Goal: Task Accomplishment & Management: Manage account settings

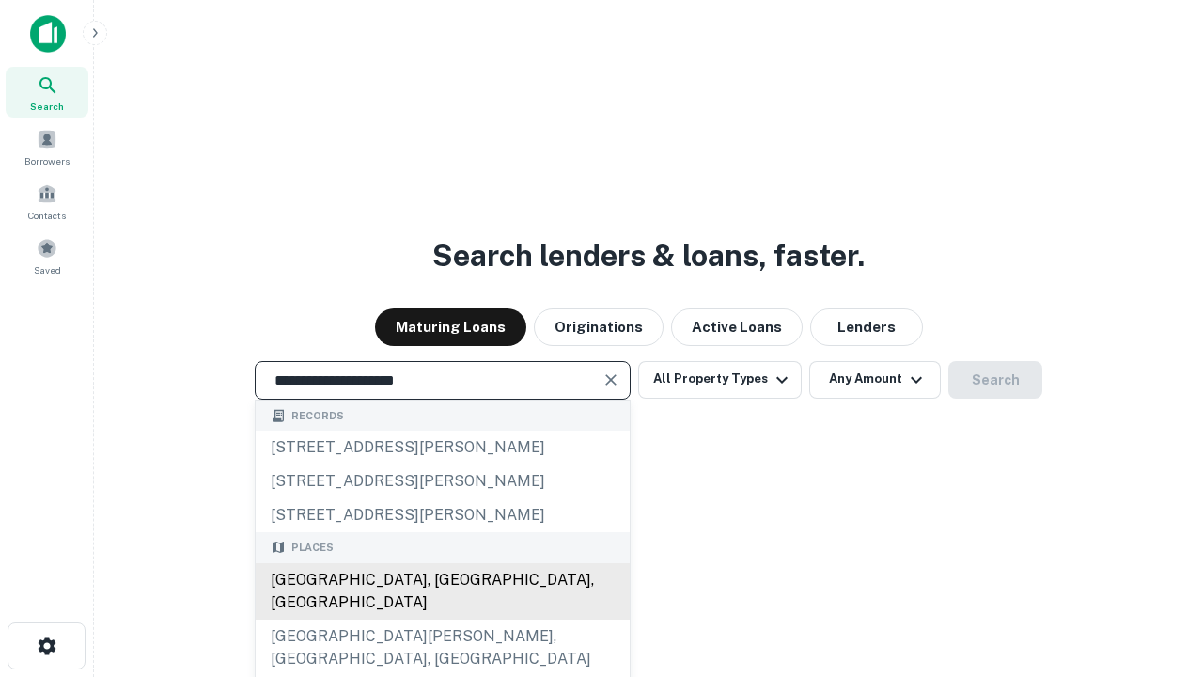
click at [442, 620] on div "[GEOGRAPHIC_DATA], [GEOGRAPHIC_DATA], [GEOGRAPHIC_DATA]" at bounding box center [443, 591] width 374 height 56
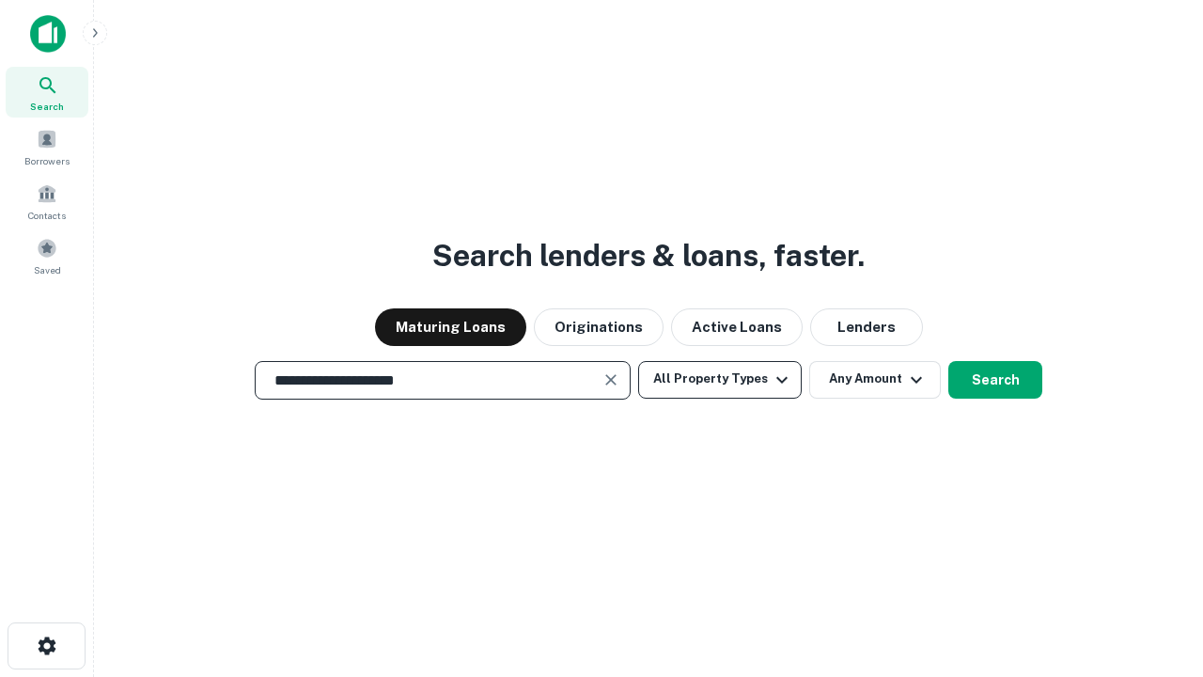
type input "**********"
click at [720, 379] on button "All Property Types" at bounding box center [720, 380] width 164 height 38
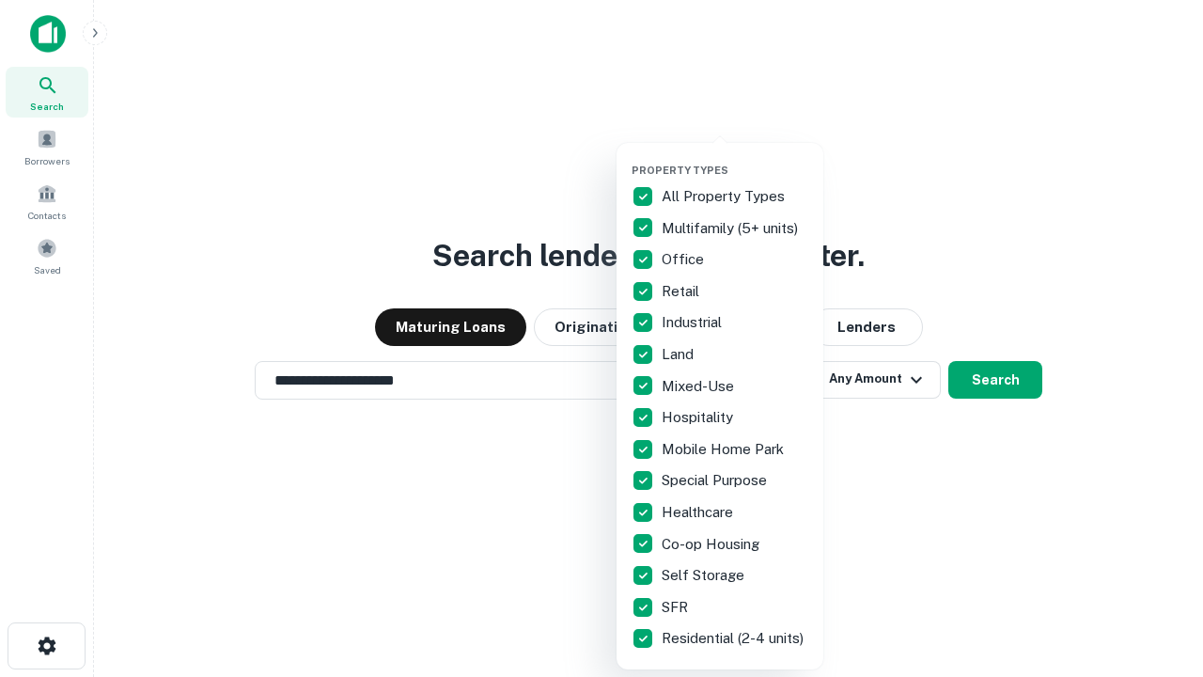
click at [735, 158] on button "button" at bounding box center [735, 158] width 207 height 1
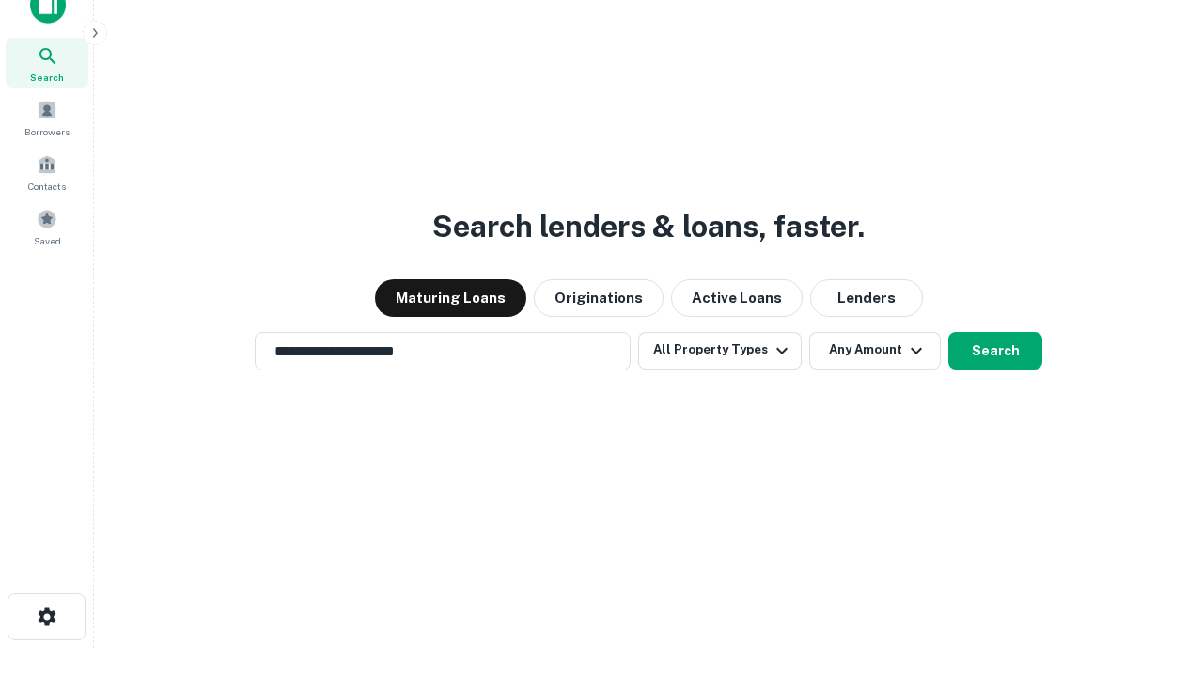
scroll to position [11, 227]
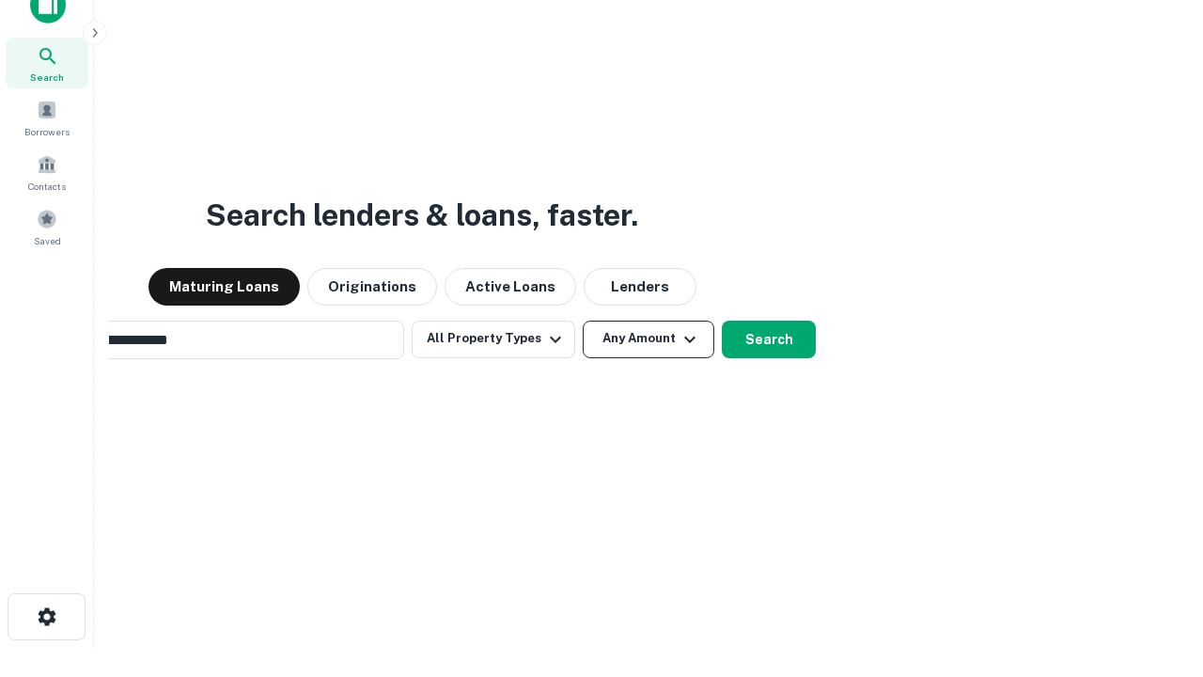
click at [583, 321] on button "Any Amount" at bounding box center [649, 340] width 132 height 38
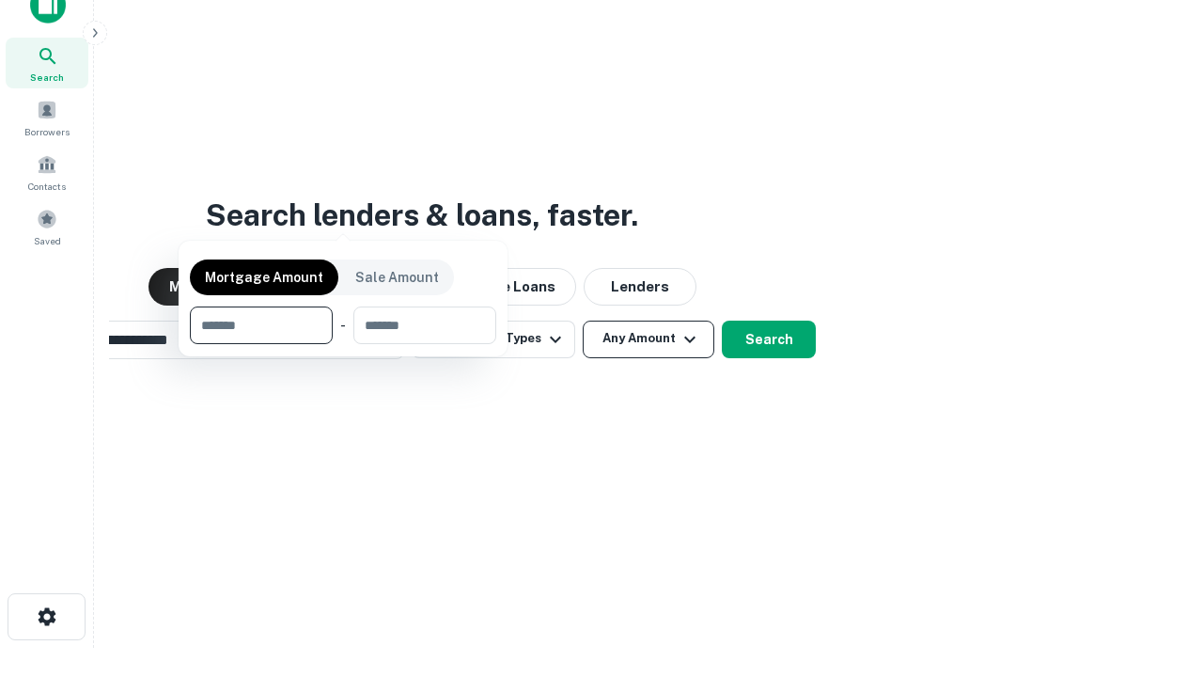
scroll to position [135, 532]
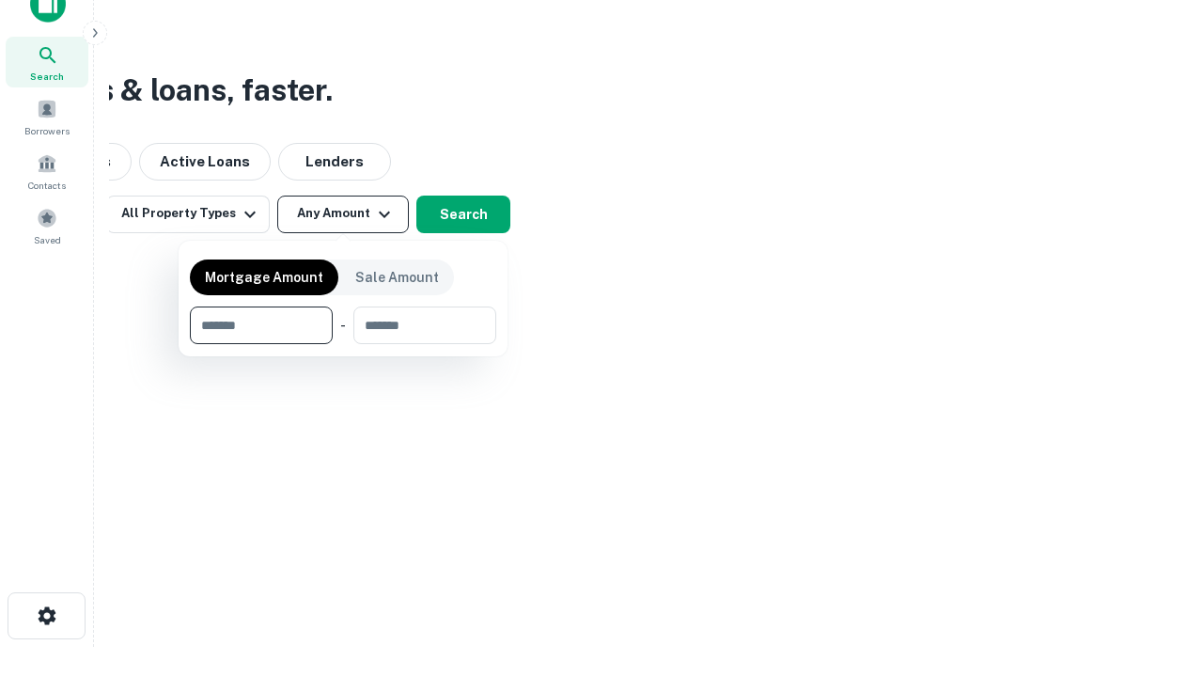
type input "*******"
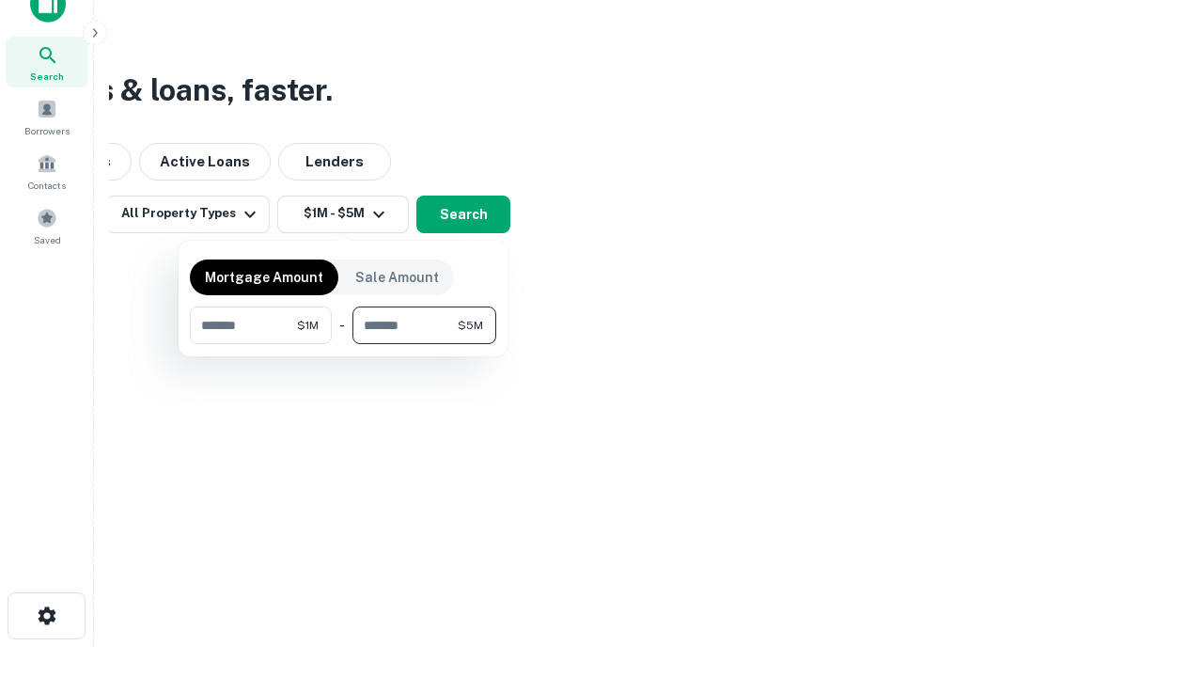
type input "*******"
click at [343, 344] on button "button" at bounding box center [343, 344] width 307 height 1
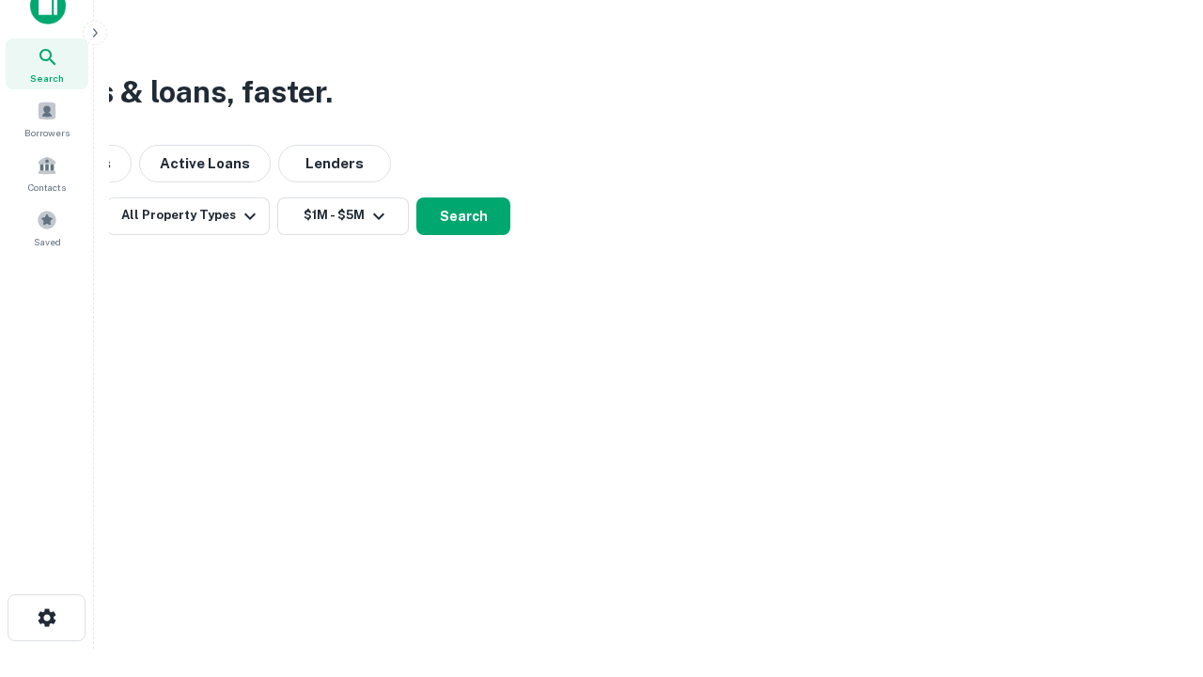
scroll to position [11, 347]
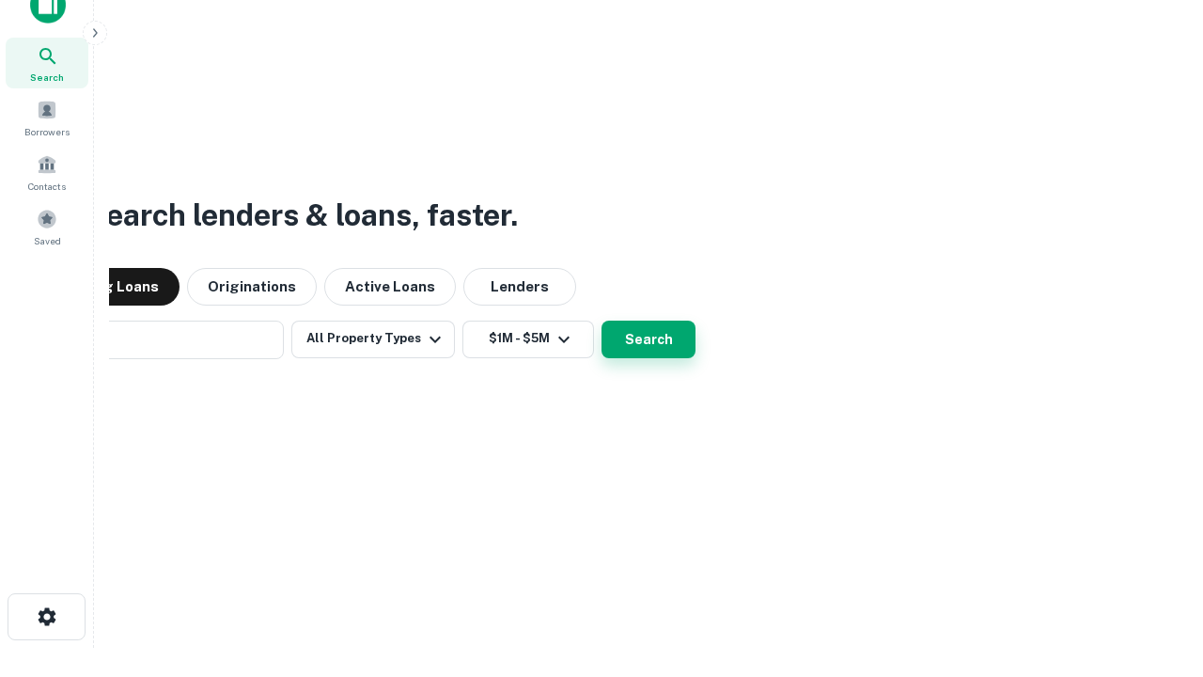
click at [602, 321] on button "Search" at bounding box center [649, 340] width 94 height 38
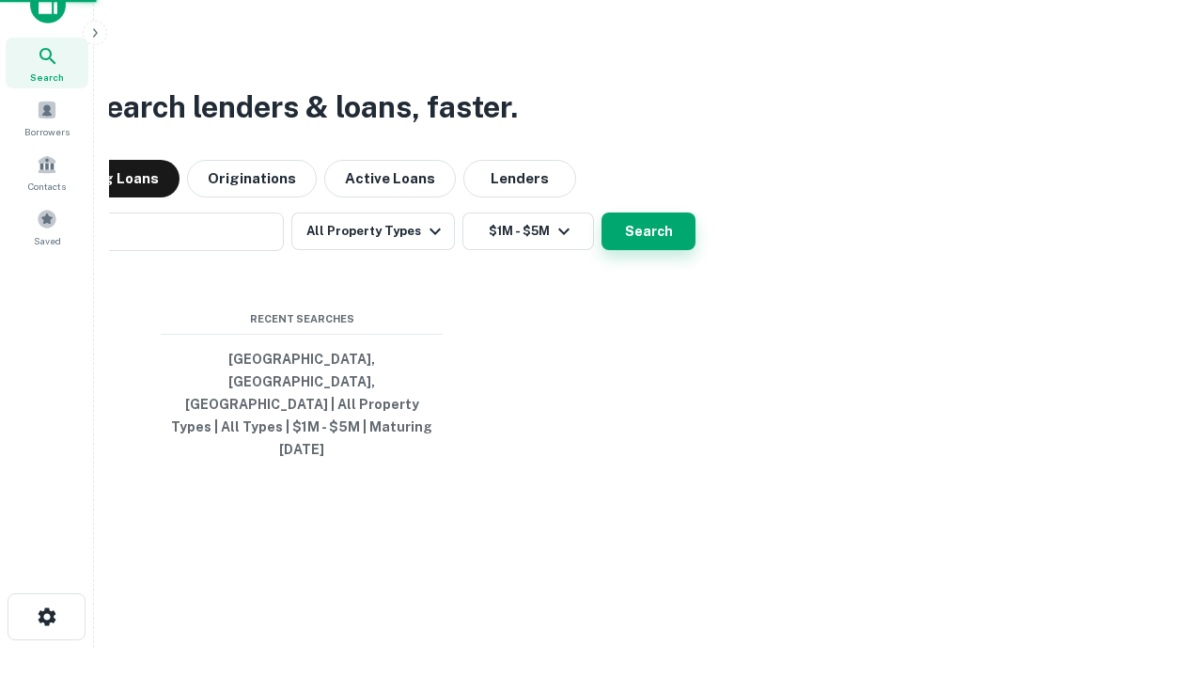
scroll to position [50, 532]
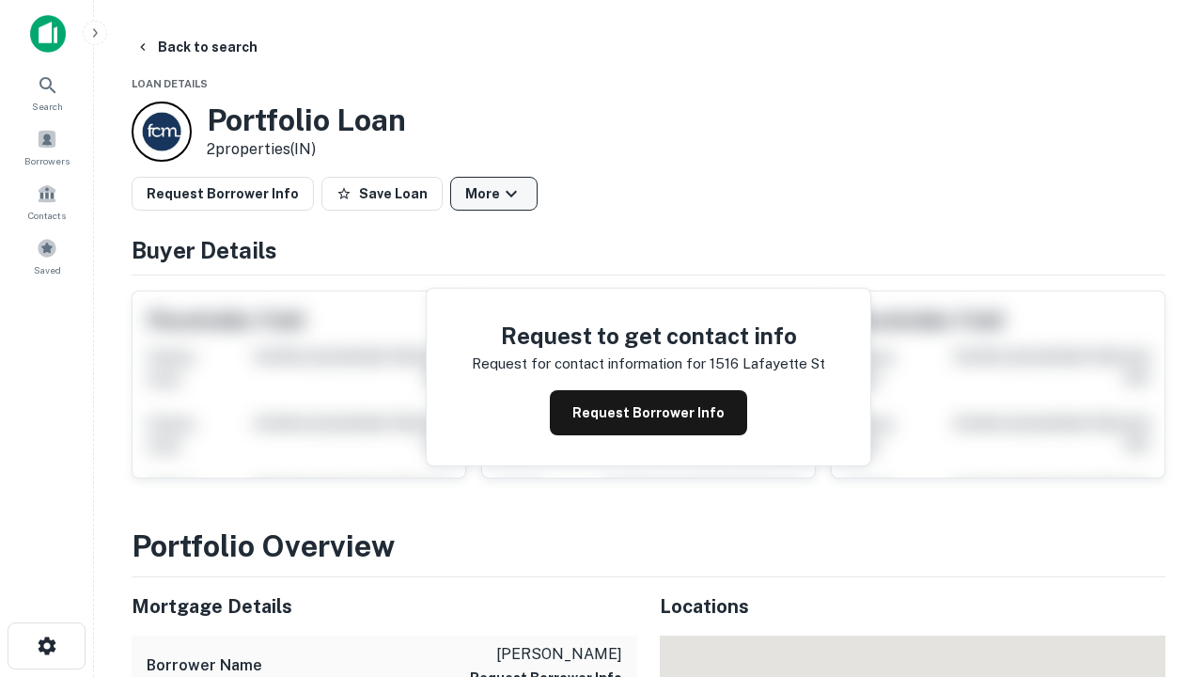
click at [494, 194] on button "More" at bounding box center [493, 194] width 87 height 34
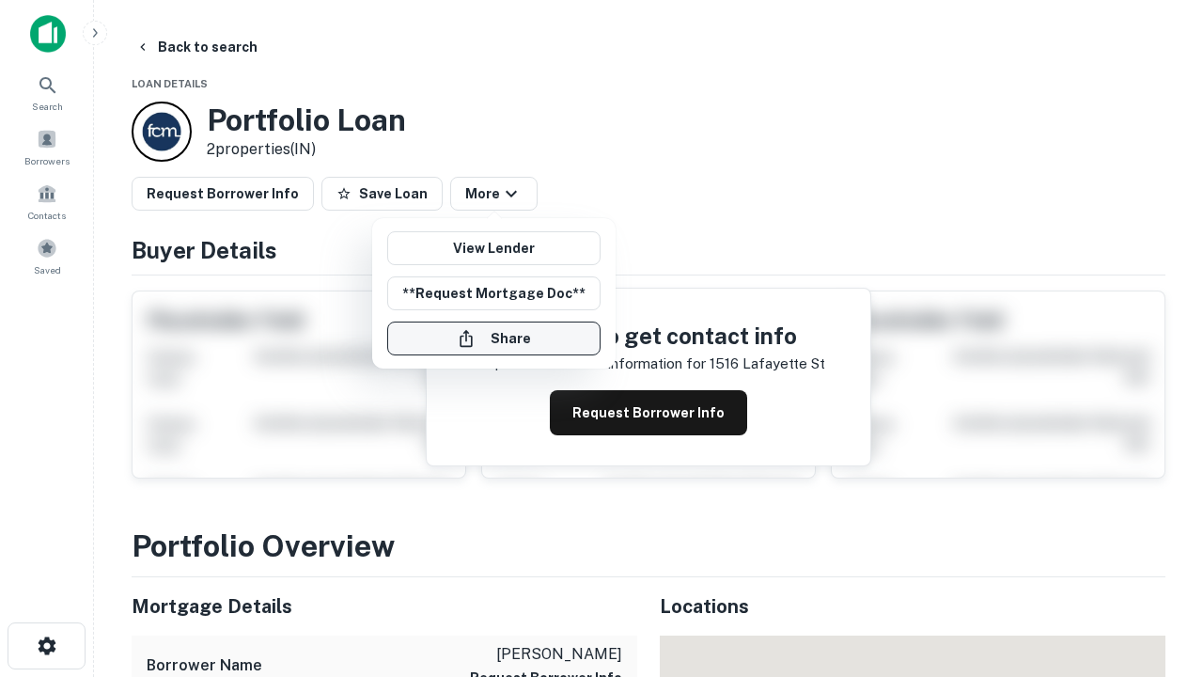
click at [494, 338] on button "Share" at bounding box center [493, 339] width 213 height 34
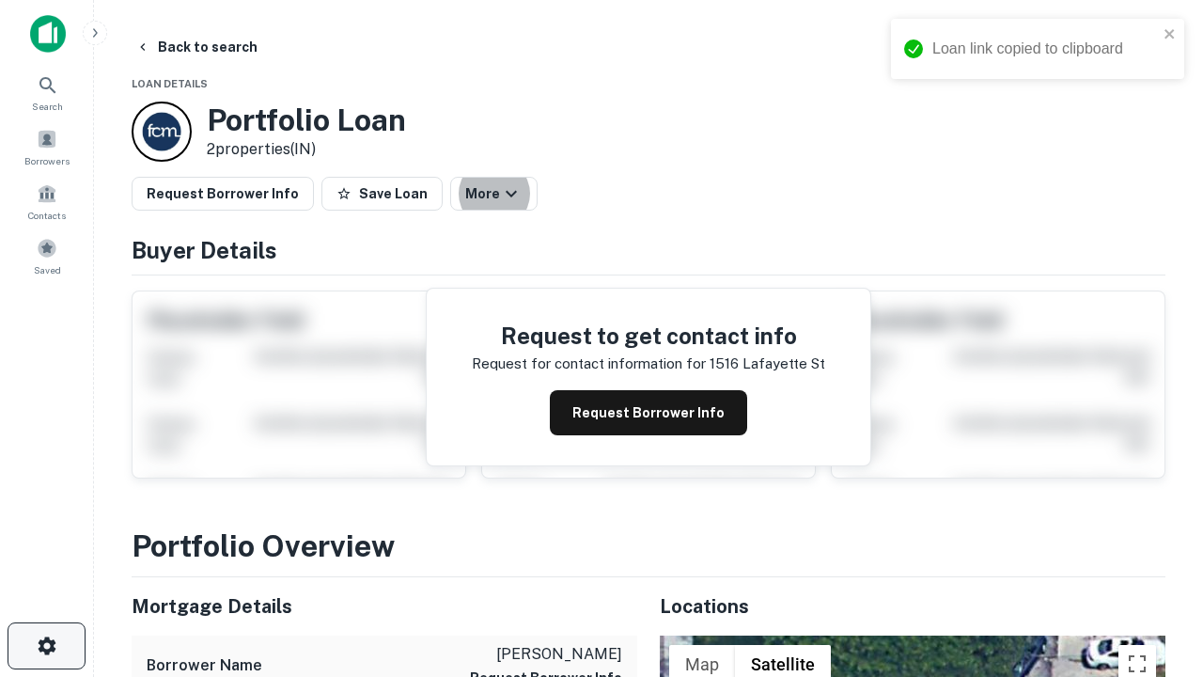
click at [46, 646] on icon "button" at bounding box center [47, 646] width 23 height 23
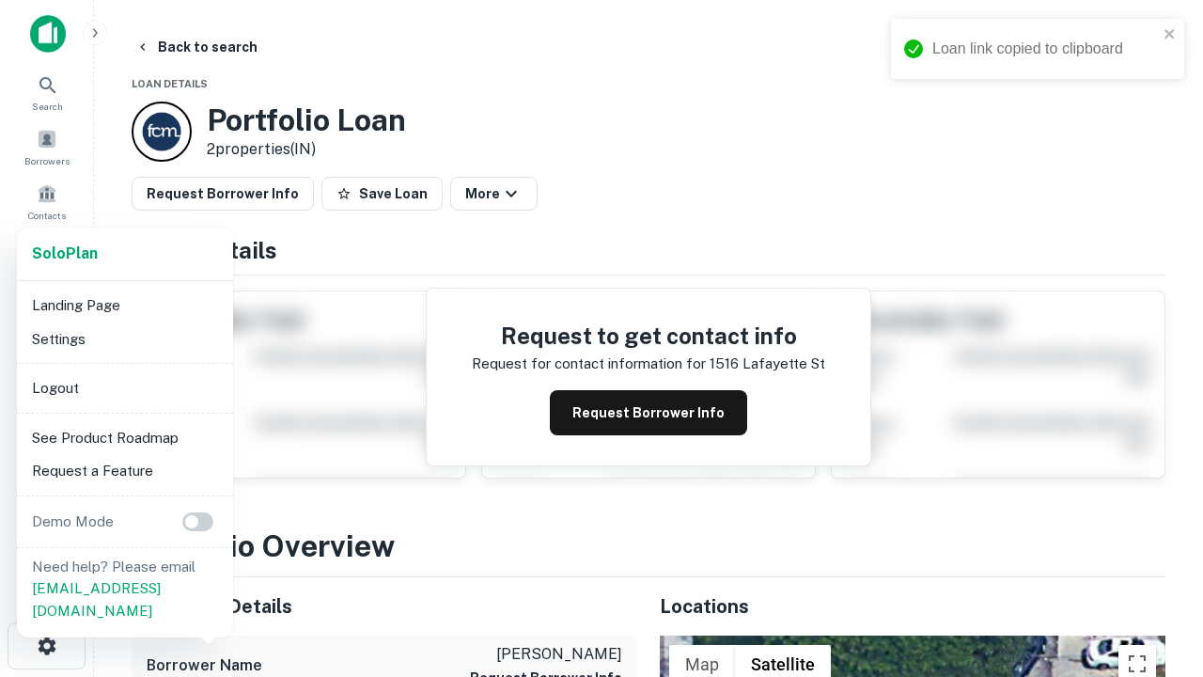
click at [124, 387] on li "Logout" at bounding box center [124, 388] width 201 height 34
